Goal: Information Seeking & Learning: Learn about a topic

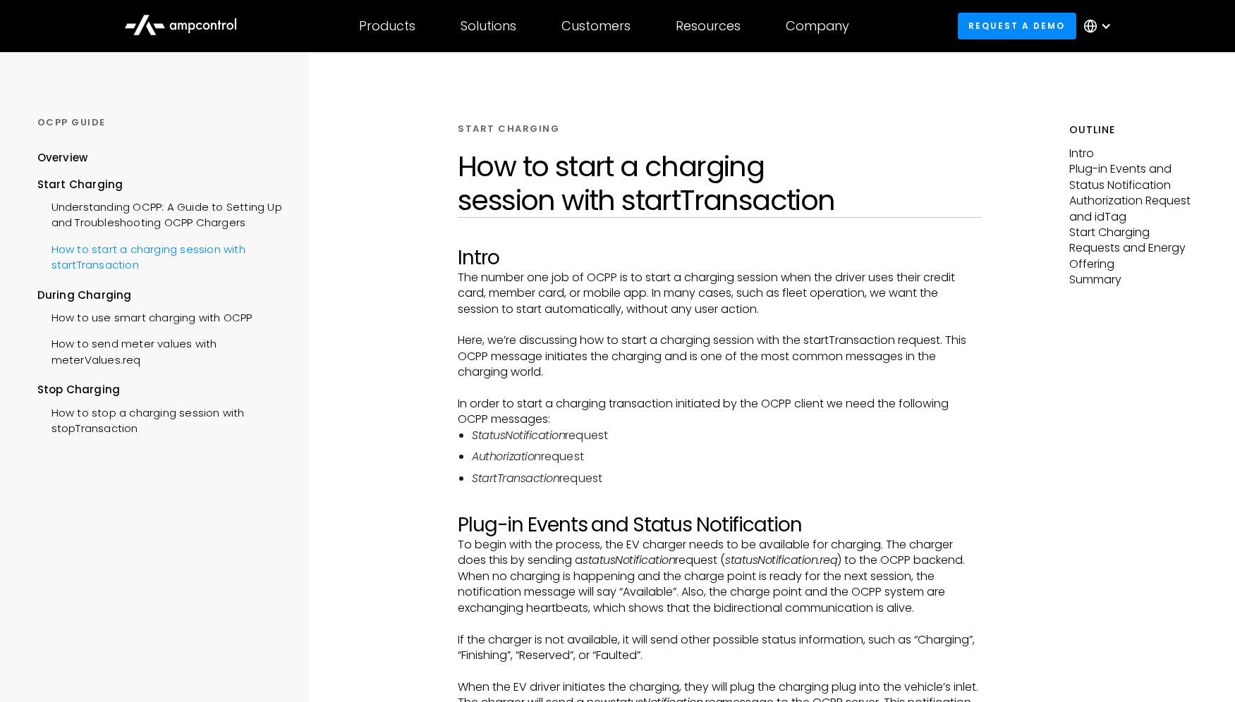
click at [85, 250] on div "How to start a charging session with startTransaction" at bounding box center [160, 256] width 247 height 42
click at [146, 317] on div "How to use smart charging with OCPP" at bounding box center [144, 316] width 215 height 26
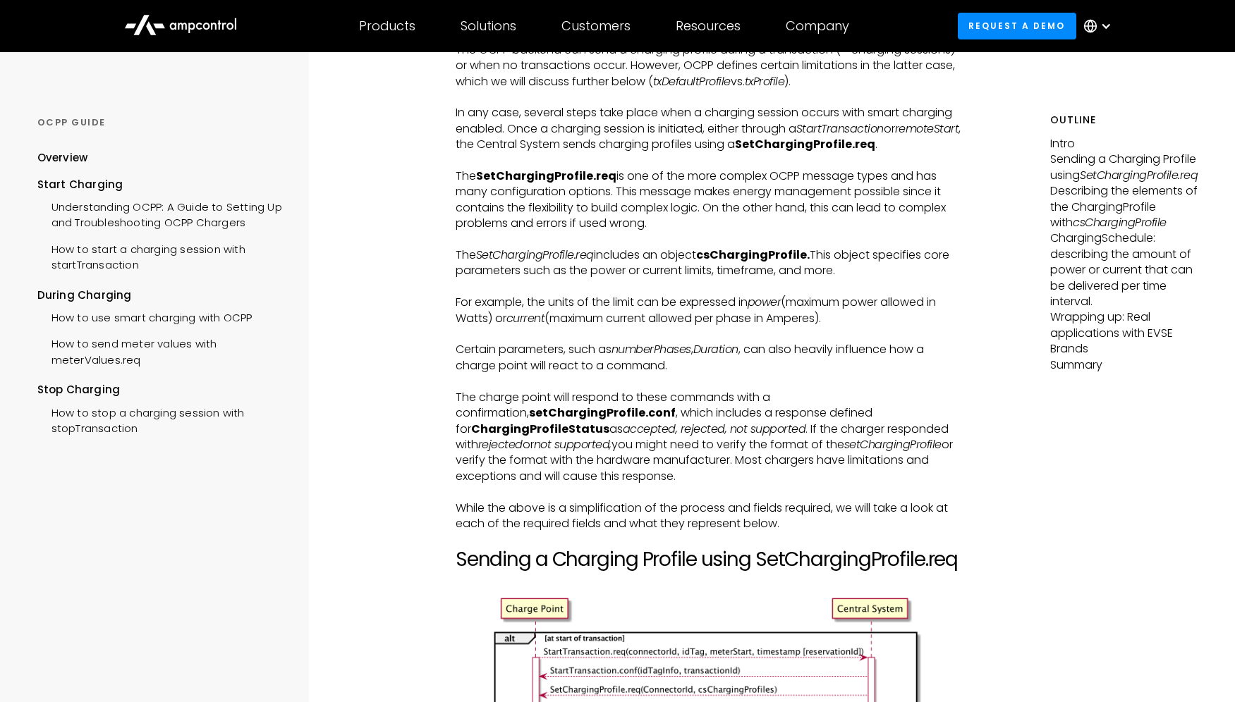
scroll to position [1140, 0]
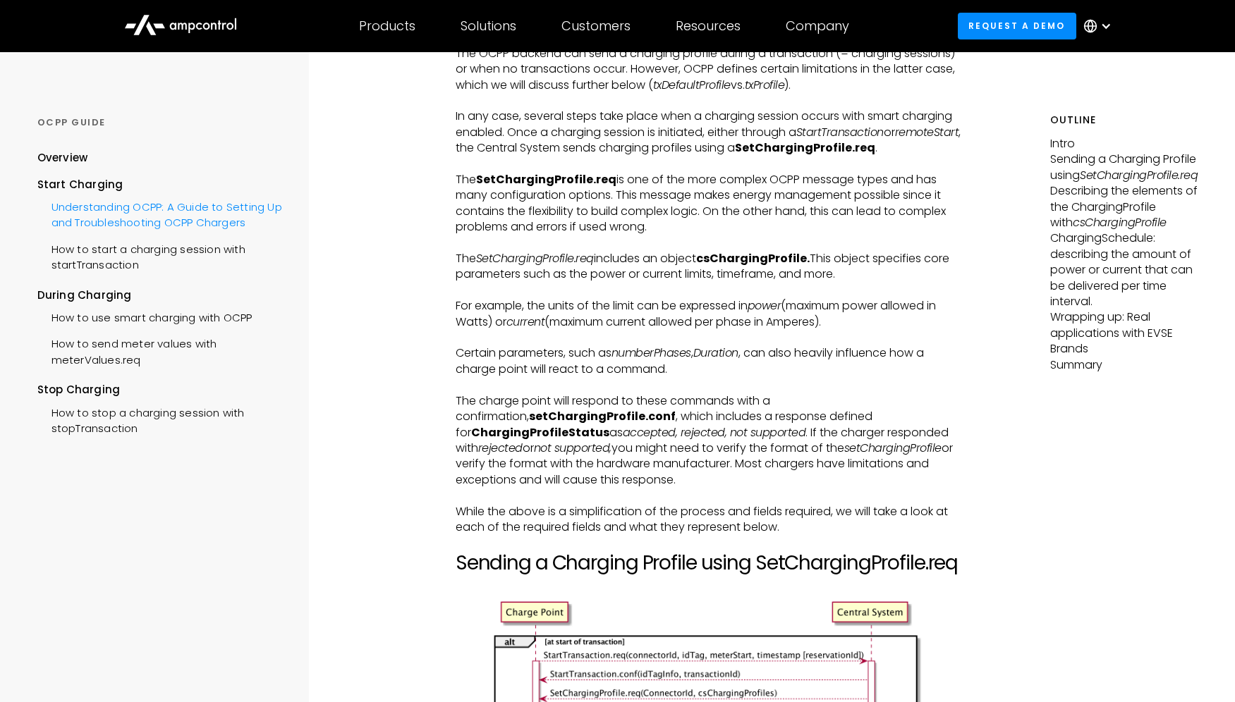
click at [122, 223] on div "Understanding OCPP: A Guide to Setting Up and Troubleshooting OCPP Chargers" at bounding box center [160, 214] width 247 height 42
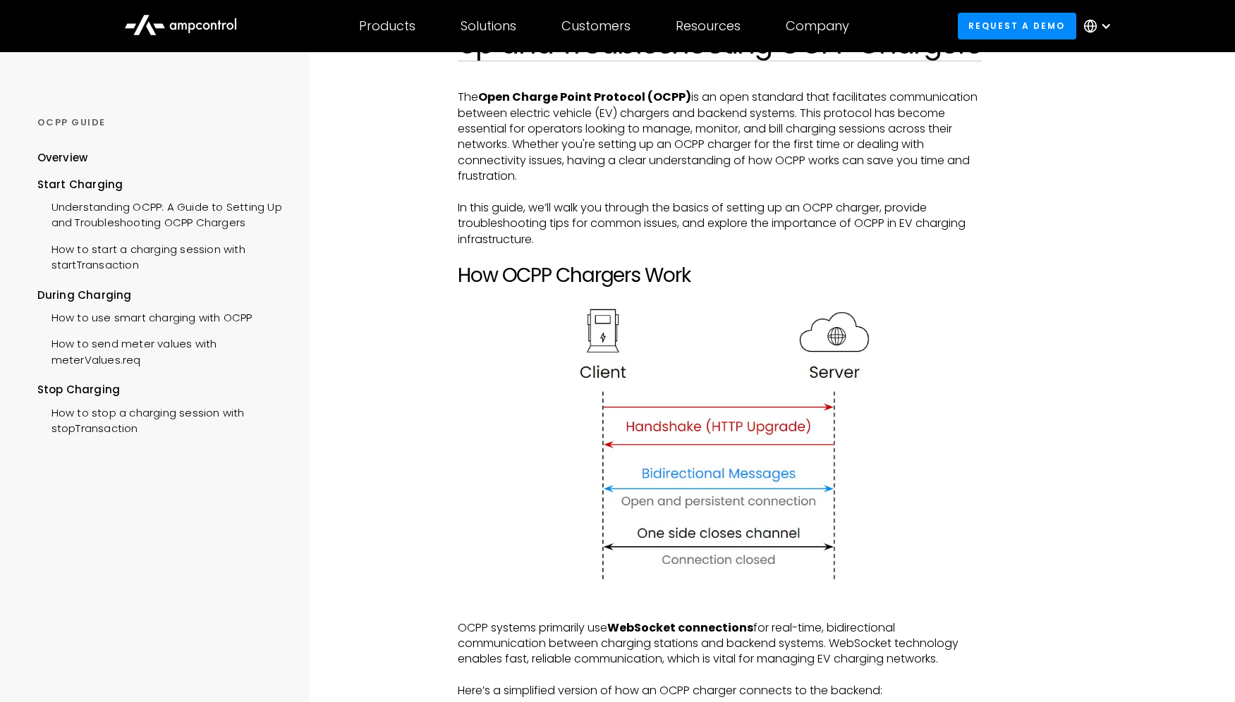
scroll to position [161, 0]
